Goal: Information Seeking & Learning: Learn about a topic

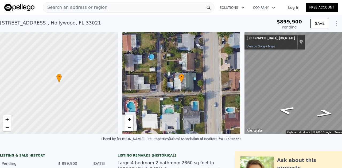
scroll to position [0, 31]
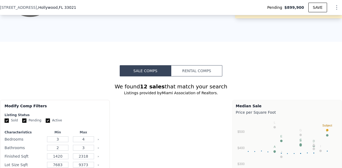
type input "$ 742,000"
type input "-$ 272,097"
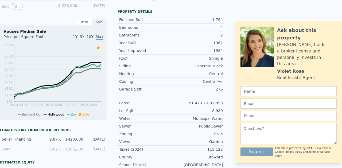
scroll to position [0, 0]
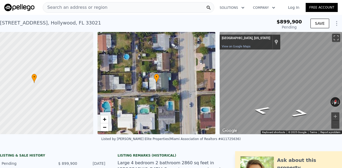
click at [85, 7] on span "Search an address or region" at bounding box center [75, 7] width 64 height 6
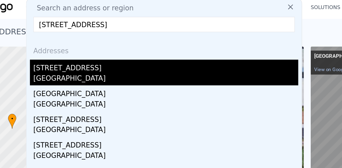
type input "[STREET_ADDRESS]"
click at [75, 49] on div "[GEOGRAPHIC_DATA]" at bounding box center [129, 52] width 164 height 7
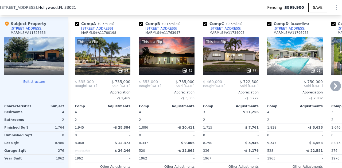
scroll to position [578, 0]
click at [115, 64] on div "This is a Flip 54" at bounding box center [103, 56] width 56 height 38
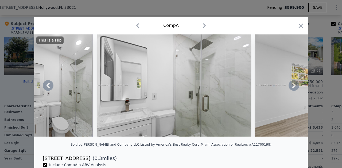
scroll to position [13, 0]
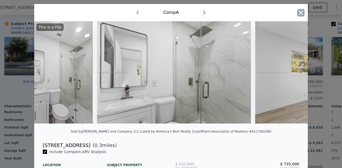
click at [299, 10] on icon "button" at bounding box center [300, 12] width 7 height 7
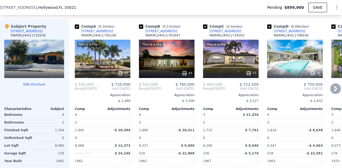
scroll to position [556, 0]
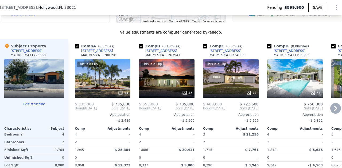
click at [167, 80] on div "This is a Flip 43" at bounding box center [167, 79] width 56 height 38
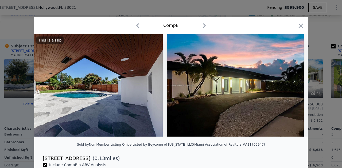
scroll to position [0, 173]
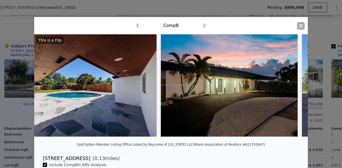
click at [299, 27] on icon "button" at bounding box center [301, 25] width 5 height 5
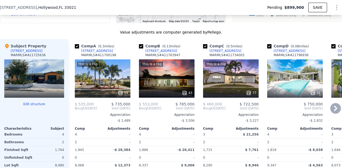
click at [223, 93] on div "77" at bounding box center [230, 93] width 51 height 5
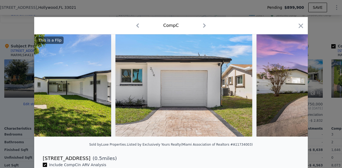
scroll to position [0, 7967]
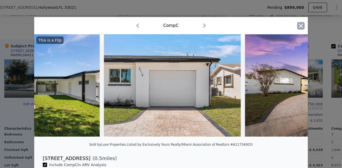
click at [300, 26] on icon "button" at bounding box center [300, 25] width 7 height 7
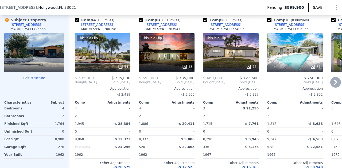
scroll to position [584, 0]
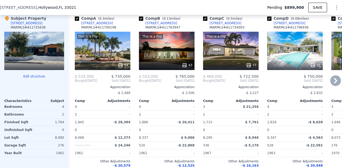
click at [86, 47] on div "This is a Flip 54" at bounding box center [103, 51] width 56 height 38
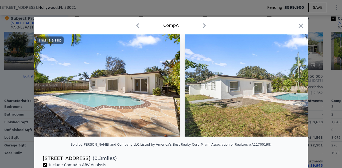
scroll to position [0, 7282]
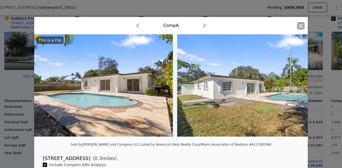
click at [297, 26] on icon "button" at bounding box center [300, 25] width 7 height 7
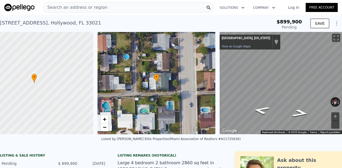
click at [97, 9] on span "Search an address or region" at bounding box center [75, 7] width 64 height 6
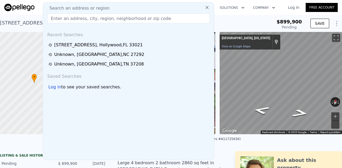
type input "[STREET_ADDRESS]"
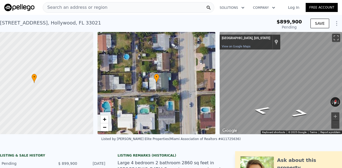
click at [230, 147] on div "Listed by [PERSON_NAME] Elite Properties (Miami Association of Realtors #A11725…" at bounding box center [171, 141] width 342 height 13
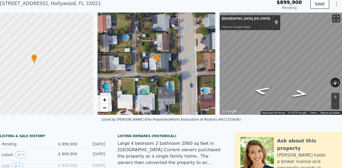
scroll to position [20, 0]
click at [296, 94] on icon "Go East" at bounding box center [300, 94] width 31 height 12
click at [258, 93] on icon "Go West" at bounding box center [261, 91] width 31 height 12
click at [333, 19] on button "Toggle fullscreen view" at bounding box center [336, 18] width 8 height 8
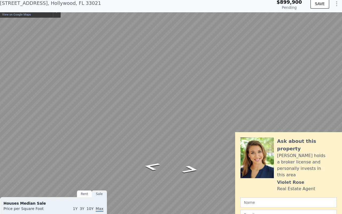
click at [335, 168] on button "Reset the view" at bounding box center [335, 181] width 6 height 10
click at [336, 168] on button "Reset the view" at bounding box center [335, 182] width 4 height 10
click at [338, 168] on button "Rotate clockwise" at bounding box center [338, 182] width 3 height 10
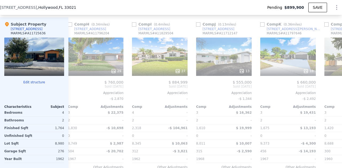
scroll to position [0, 460]
